Goal: Transaction & Acquisition: Purchase product/service

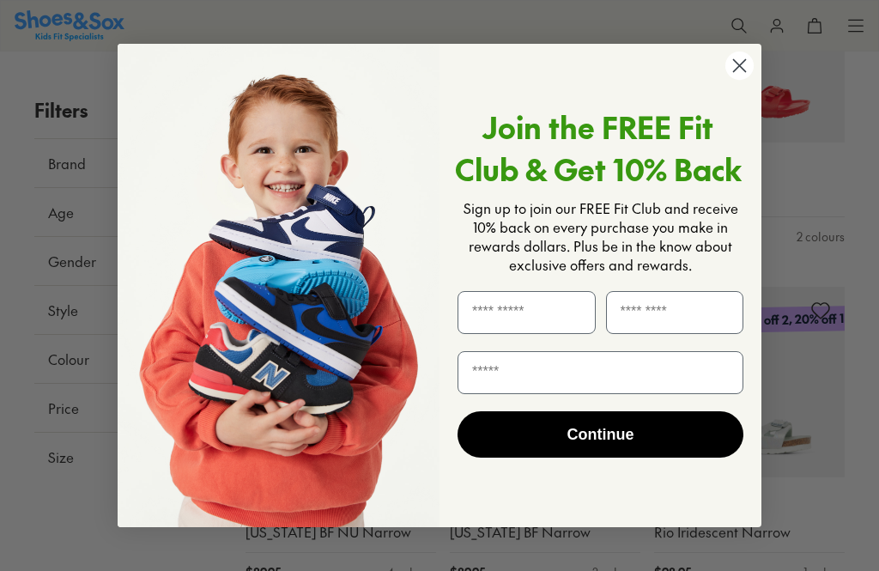
scroll to position [1588, 0]
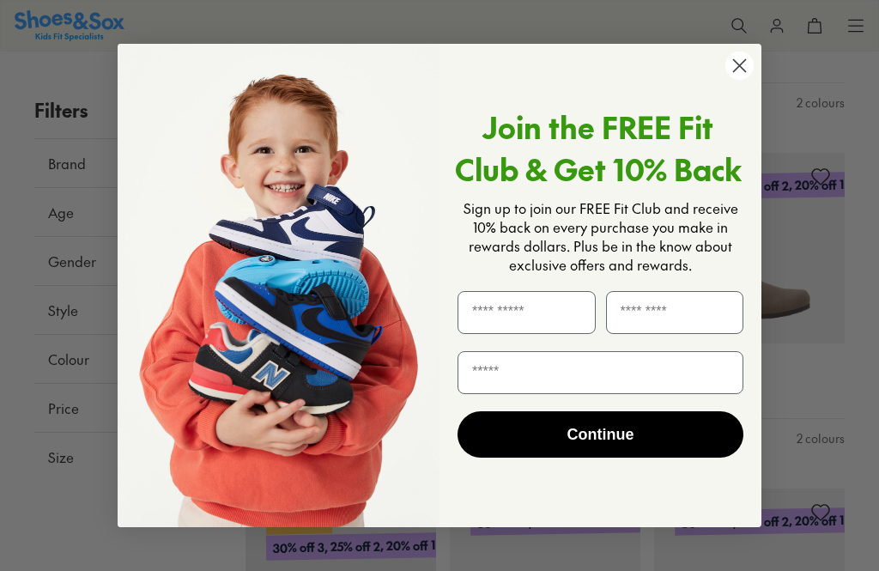
click at [742, 72] on icon "Close dialog" at bounding box center [740, 66] width 12 height 12
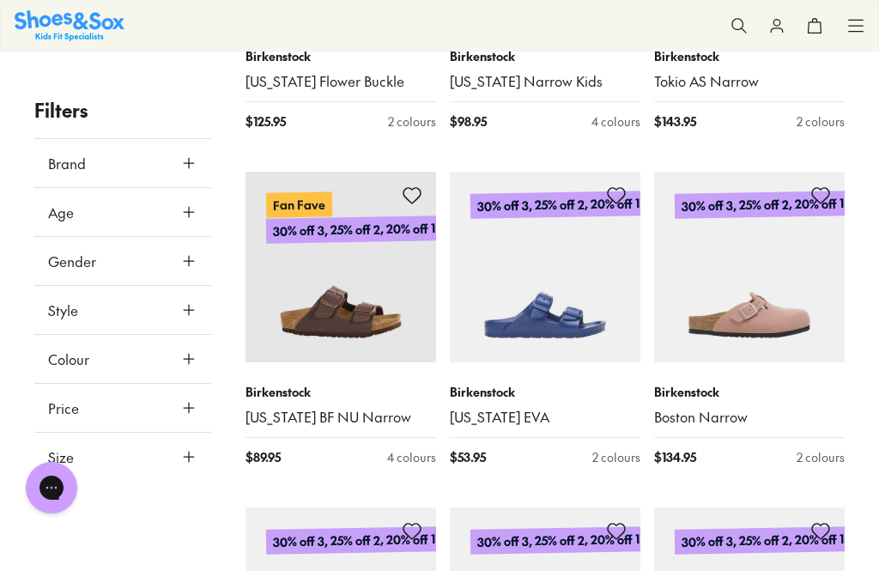
scroll to position [1907, 0]
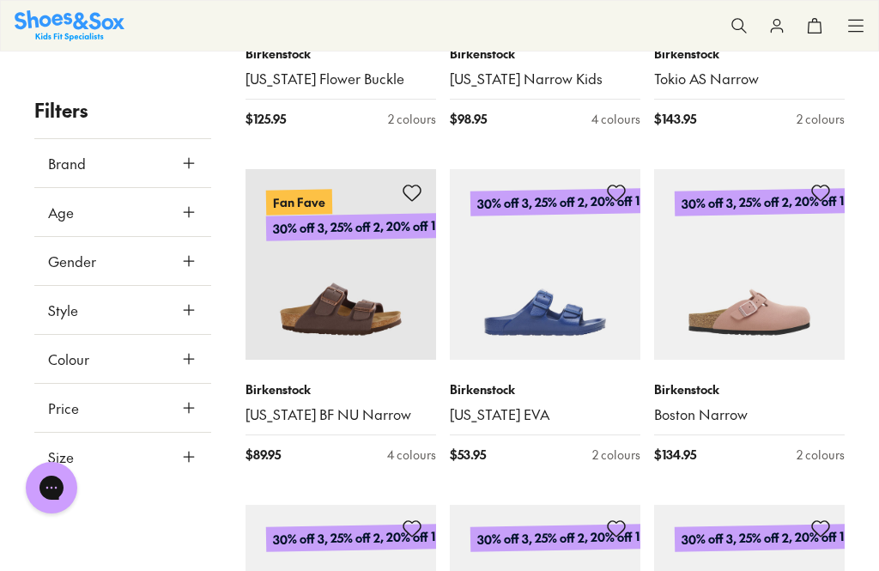
click at [397, 288] on img at bounding box center [340, 264] width 191 height 191
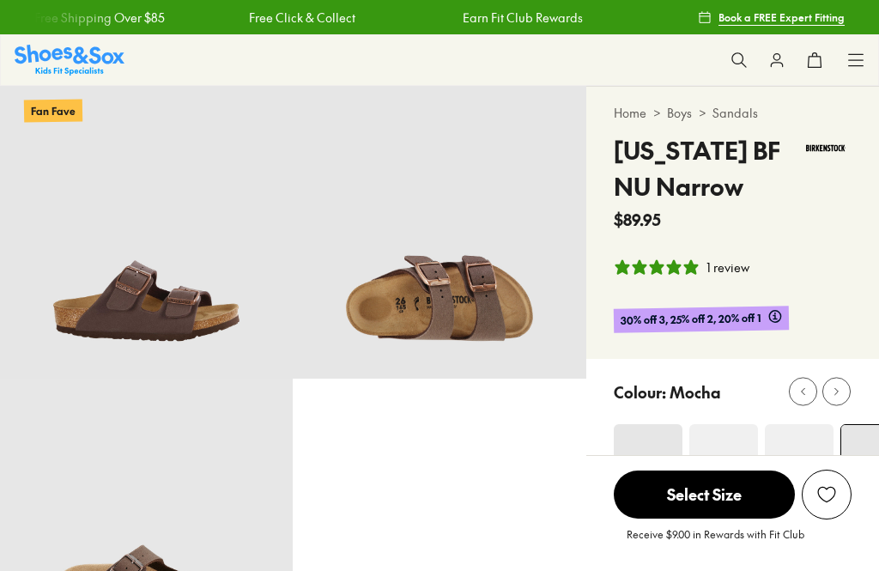
select select "*"
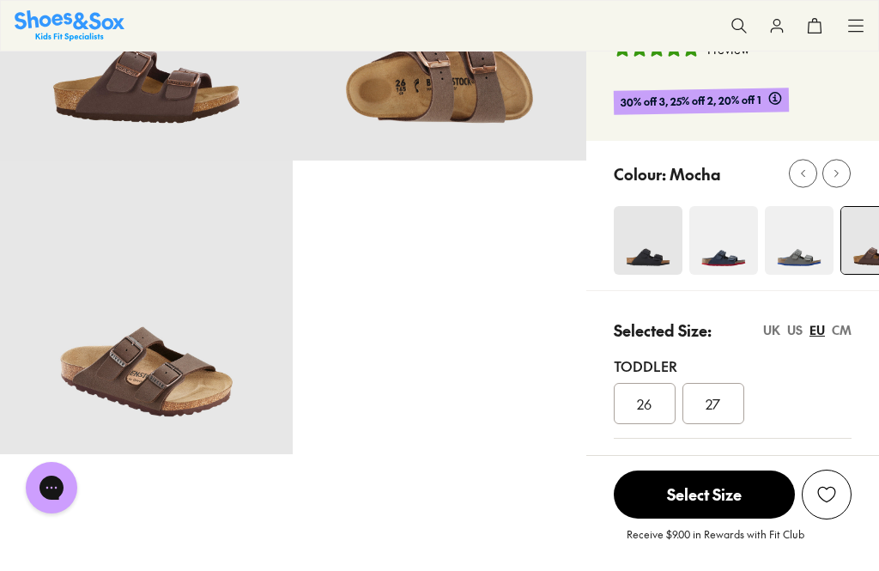
click at [657, 241] on img at bounding box center [648, 240] width 69 height 69
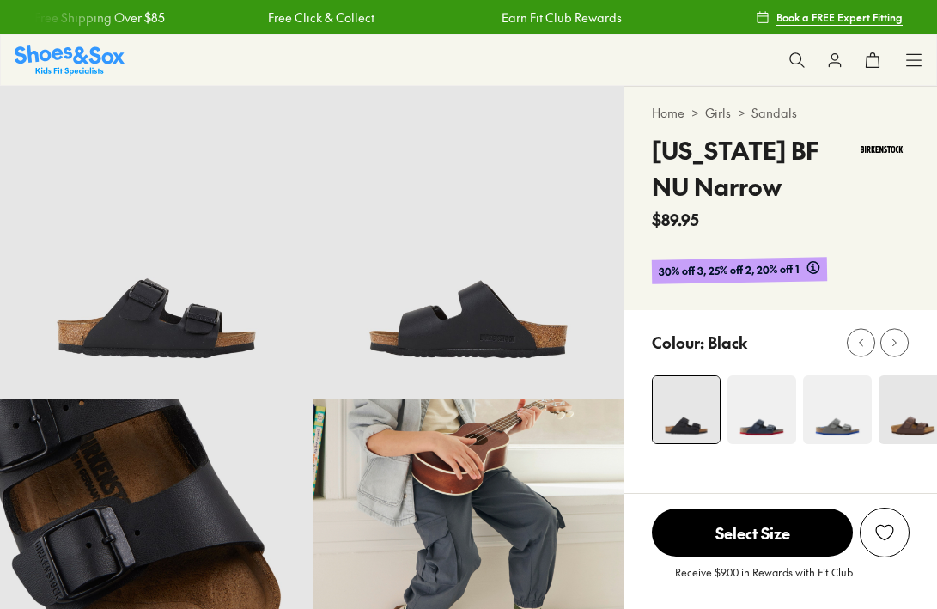
select select "*"
